Goal: Use online tool/utility: Utilize a website feature to perform a specific function

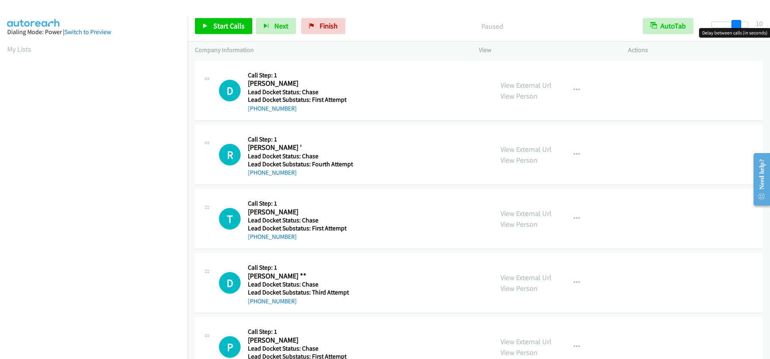
drag, startPoint x: 715, startPoint y: 25, endPoint x: 739, endPoint y: 24, distance: 24.1
click at [739, 24] on span at bounding box center [737, 25] width 10 height 10
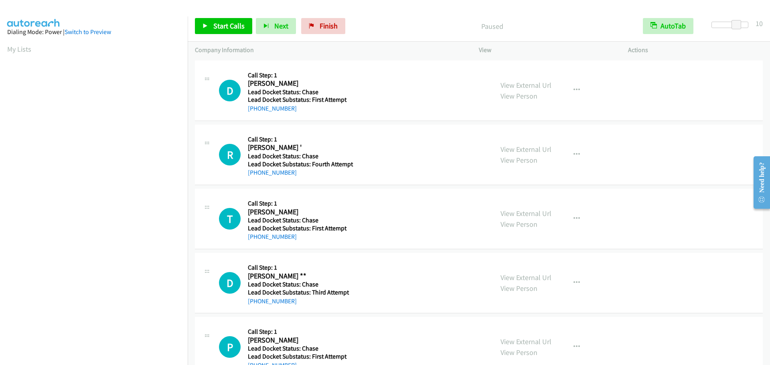
click at [292, 107] on div "[PHONE_NUMBER]" at bounding box center [301, 109] width 107 height 10
click at [227, 23] on span "Start Calls" at bounding box center [228, 25] width 31 height 9
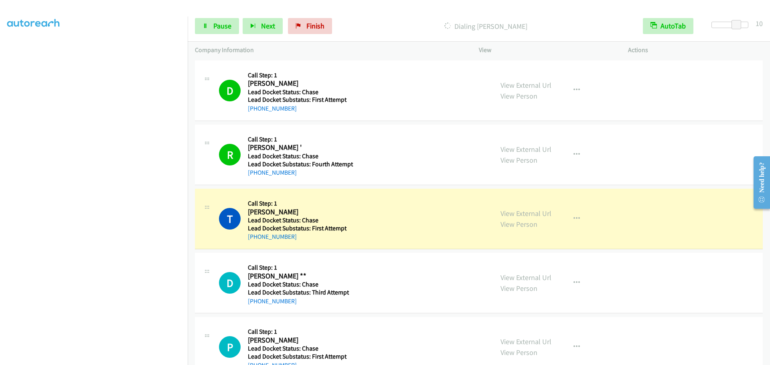
scroll to position [85, 0]
drag, startPoint x: 316, startPoint y: 28, endPoint x: 428, endPoint y: 28, distance: 111.5
click at [316, 28] on span "Finish" at bounding box center [315, 25] width 18 height 9
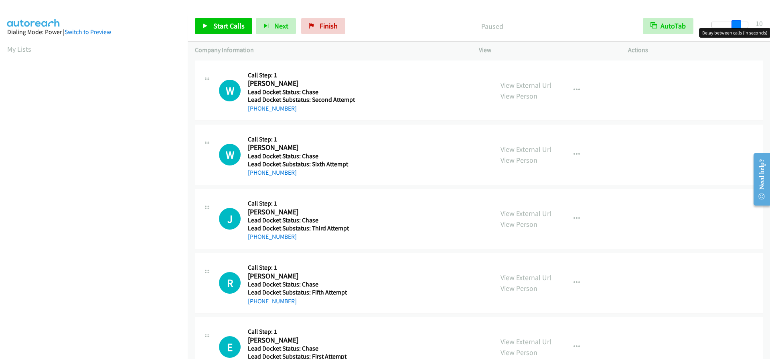
drag, startPoint x: 714, startPoint y: 24, endPoint x: 738, endPoint y: 24, distance: 24.9
click at [738, 24] on span at bounding box center [737, 25] width 10 height 10
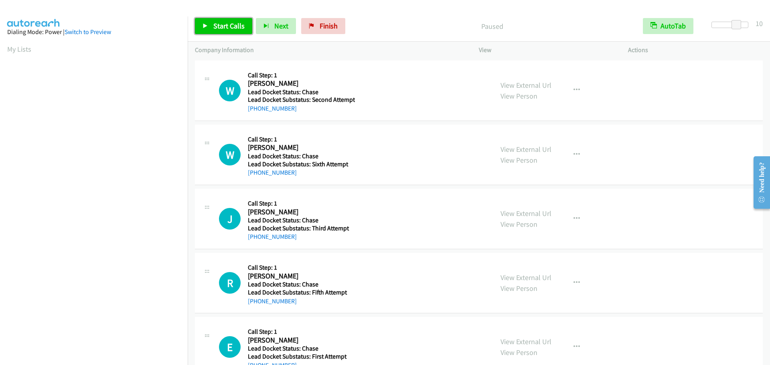
click at [234, 26] on span "Start Calls" at bounding box center [228, 25] width 31 height 9
